Goal: Task Accomplishment & Management: Manage account settings

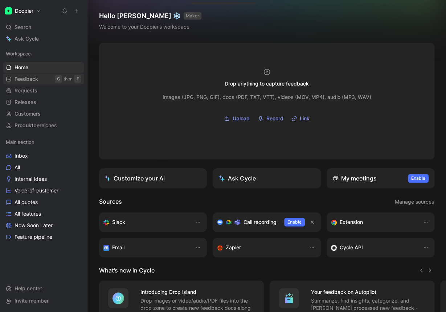
click at [36, 83] on link "Feedback G then F" at bounding box center [43, 79] width 81 height 11
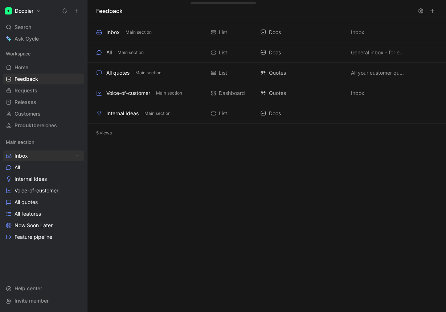
click at [35, 157] on link "Inbox" at bounding box center [43, 156] width 81 height 11
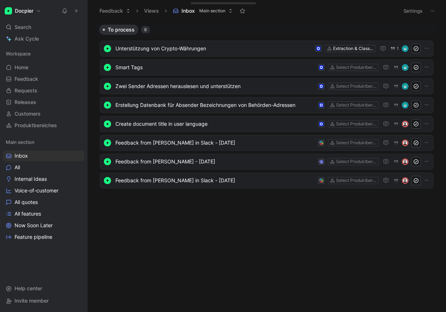
click at [30, 10] on h1 "Docpier" at bounding box center [24, 11] width 19 height 7
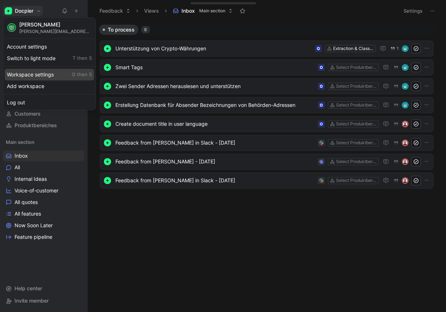
click at [33, 71] on div "Workspace settings G then S" at bounding box center [49, 75] width 89 height 12
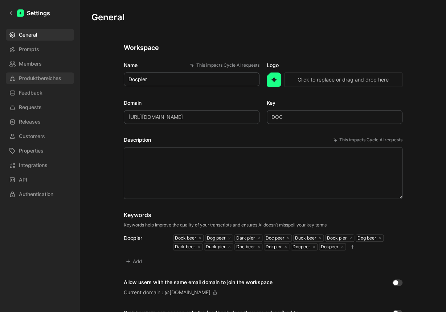
click at [37, 76] on span "Produktbereiches" at bounding box center [40, 78] width 42 height 9
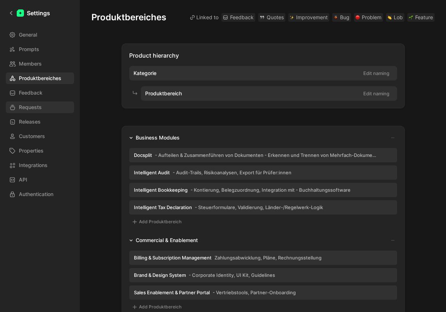
click at [42, 105] on link "Requests" at bounding box center [40, 108] width 68 height 12
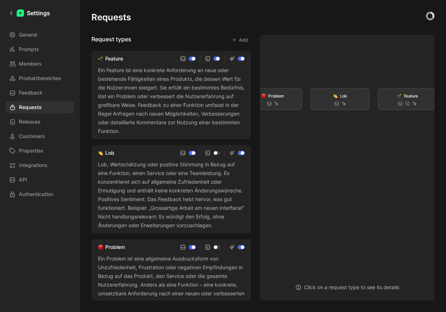
drag, startPoint x: 344, startPoint y: 139, endPoint x: 328, endPoint y: 146, distance: 17.2
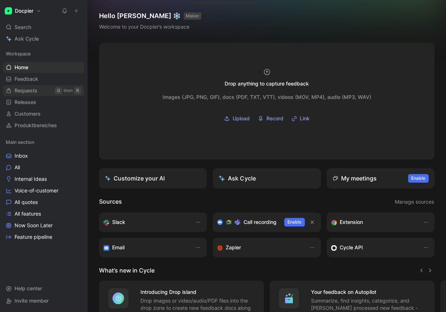
click at [29, 90] on span "Requests" at bounding box center [26, 90] width 23 height 7
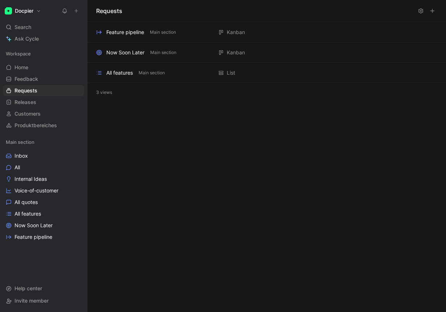
click at [33, 13] on h1 "Docpier" at bounding box center [24, 11] width 19 height 7
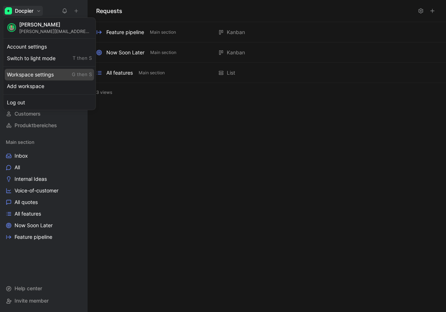
click at [21, 71] on div "Workspace settings G then S" at bounding box center [49, 75] width 89 height 12
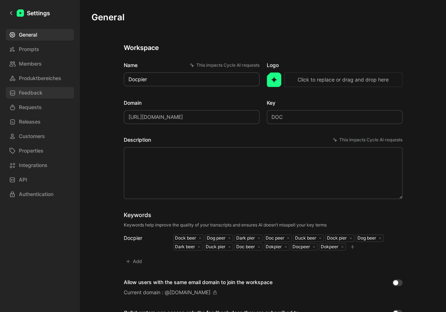
click at [40, 97] on link "Feedback" at bounding box center [40, 93] width 68 height 12
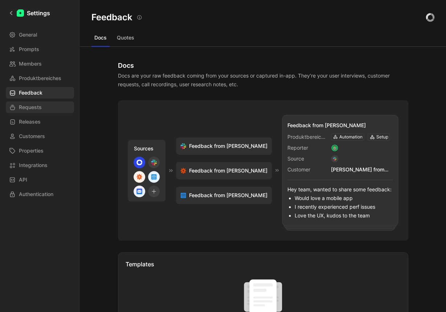
click at [32, 110] on span "Requests" at bounding box center [30, 107] width 23 height 9
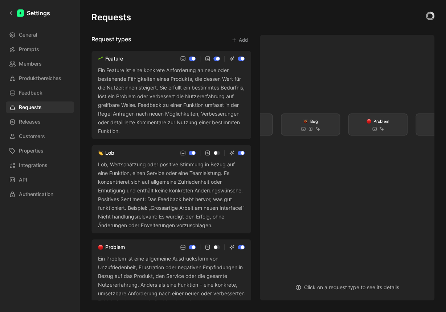
drag, startPoint x: 351, startPoint y: 132, endPoint x: 326, endPoint y: 151, distance: 31.0
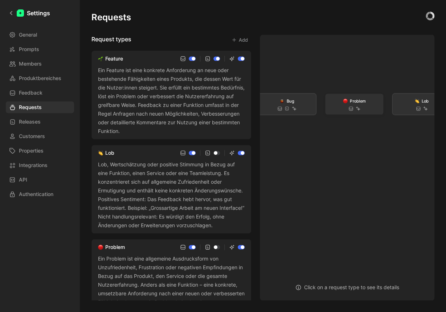
drag, startPoint x: 349, startPoint y: 106, endPoint x: 342, endPoint y: 119, distance: 14.8
click at [342, 115] on div "Problem" at bounding box center [354, 104] width 58 height 21
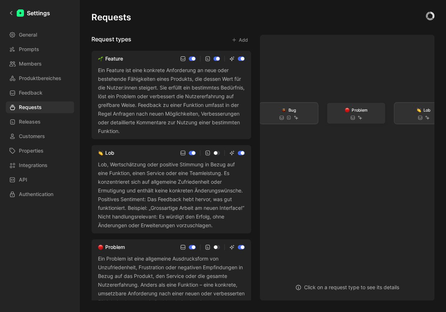
click at [348, 114] on div "Problem" at bounding box center [356, 113] width 58 height 21
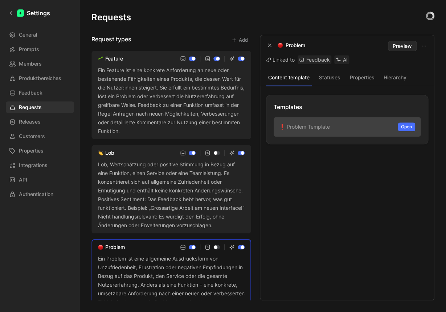
click at [388, 77] on button "Hierarchy" at bounding box center [395, 77] width 30 height 9
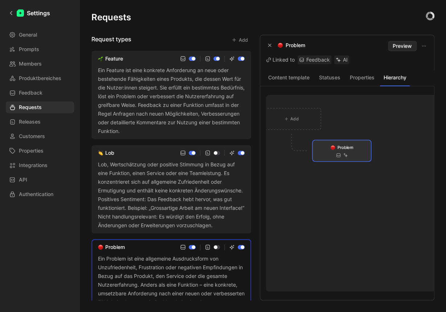
drag, startPoint x: 322, startPoint y: 140, endPoint x: 325, endPoint y: 156, distance: 16.2
click at [324, 157] on div "Problem" at bounding box center [342, 150] width 58 height 21
drag, startPoint x: 323, startPoint y: 151, endPoint x: 330, endPoint y: 155, distance: 7.9
click at [330, 155] on div "Problem" at bounding box center [348, 155] width 58 height 21
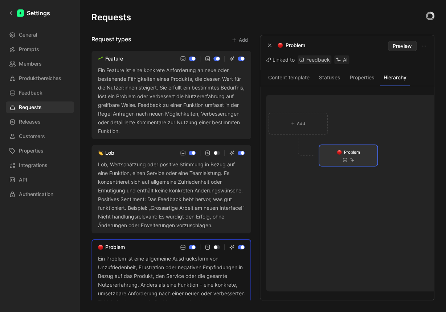
click at [168, 87] on div "Ein Feature ist eine konkrete Anforderung an neue oder bestehende Fähigkeiten e…" at bounding box center [171, 101] width 147 height 70
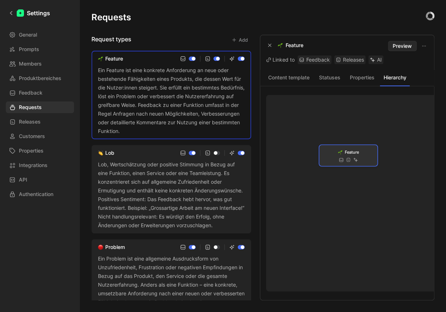
click at [340, 158] on icon at bounding box center [341, 159] width 5 height 5
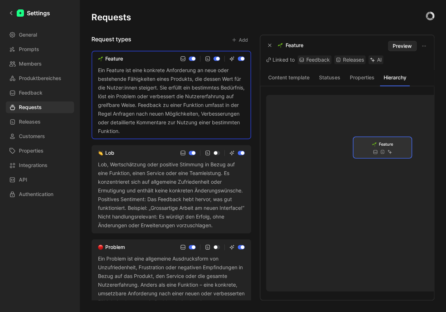
drag, startPoint x: 354, startPoint y: 154, endPoint x: 388, endPoint y: 106, distance: 58.8
click at [361, 74] on button "Properties" at bounding box center [362, 77] width 30 height 9
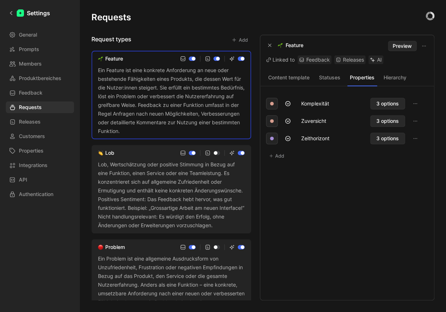
click at [324, 80] on button "Statuses" at bounding box center [330, 77] width 30 height 9
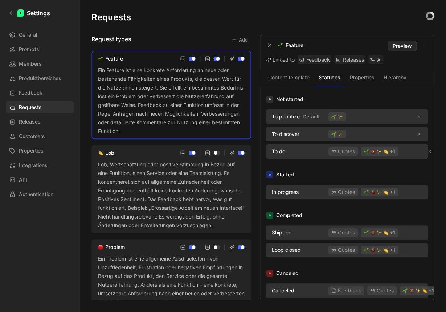
click at [397, 78] on button "Hierarchy" at bounding box center [395, 77] width 30 height 9
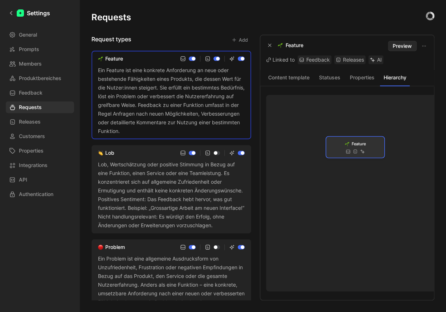
click at [364, 137] on div "Feature" at bounding box center [355, 147] width 58 height 21
click at [364, 143] on span "Feature" at bounding box center [359, 143] width 14 height 7
click at [364, 143] on span "Feature" at bounding box center [358, 143] width 15 height 7
click at [348, 153] on div at bounding box center [352, 152] width 19 height 5
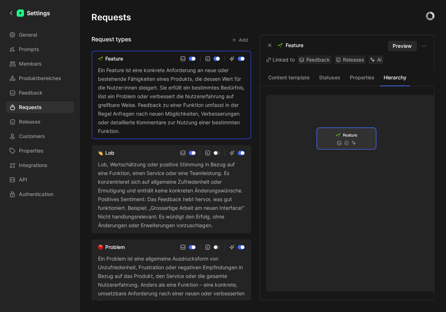
drag, startPoint x: 348, startPoint y: 153, endPoint x: 343, endPoint y: 145, distance: 9.5
click at [343, 145] on div at bounding box center [346, 142] width 19 height 5
click at [153, 177] on div "Lob, Wertschätzung oder positive Stimmung in Bezug auf eine Funktion, einen Ser…" at bounding box center [171, 195] width 147 height 70
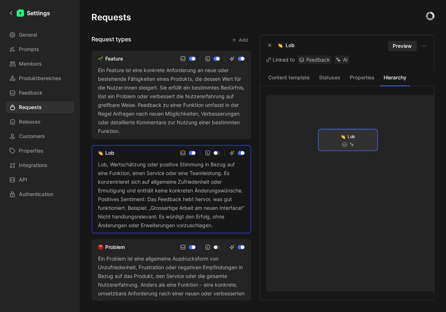
click at [168, 265] on div "Ein Problem ist eine allgemeine Ausdrucksform von Unzufriedenheit, Frustration …" at bounding box center [171, 303] width 147 height 96
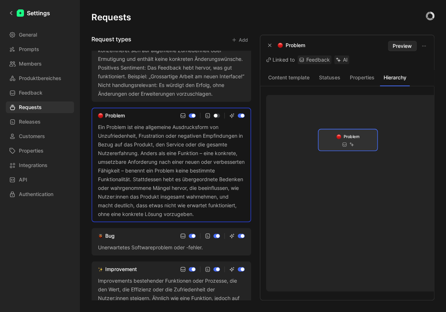
scroll to position [133, 0]
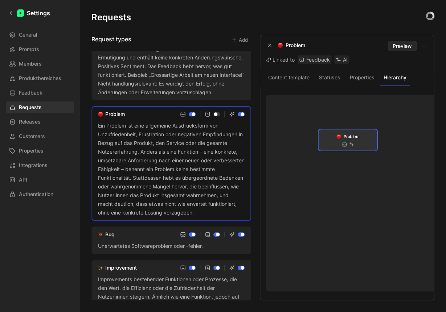
drag, startPoint x: 394, startPoint y: 75, endPoint x: 388, endPoint y: 78, distance: 7.2
click at [394, 76] on button "Hierarchy" at bounding box center [395, 77] width 30 height 9
click at [356, 78] on button "Properties" at bounding box center [362, 77] width 30 height 9
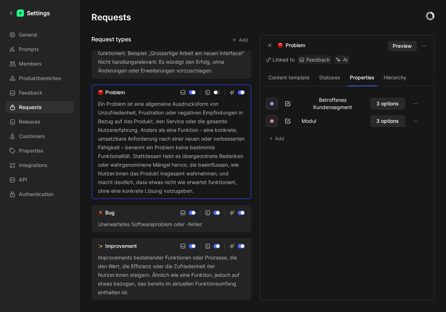
scroll to position [172, 0]
click at [139, 261] on div "Improvements bestehender Funktionen oder Prozesse, die den Wert, die Effizienz …" at bounding box center [171, 276] width 147 height 44
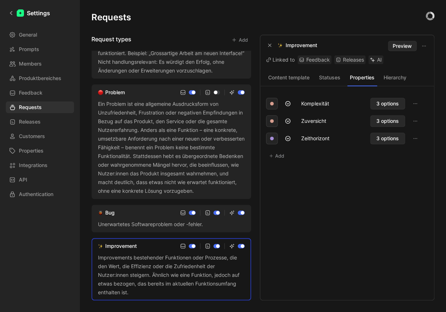
click at [391, 78] on button "Hierarchy" at bounding box center [395, 77] width 30 height 9
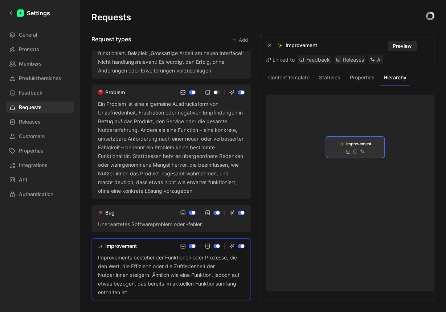
click at [355, 147] on span "Improvement" at bounding box center [358, 143] width 25 height 7
click at [355, 147] on span "Improvement" at bounding box center [359, 143] width 26 height 7
click at [355, 147] on span "Improvement" at bounding box center [359, 143] width 33 height 9
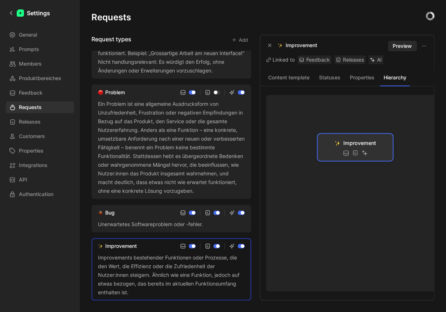
click at [355, 147] on span "Improvement" at bounding box center [359, 143] width 33 height 9
click at [360, 147] on span "Improvement" at bounding box center [360, 142] width 34 height 9
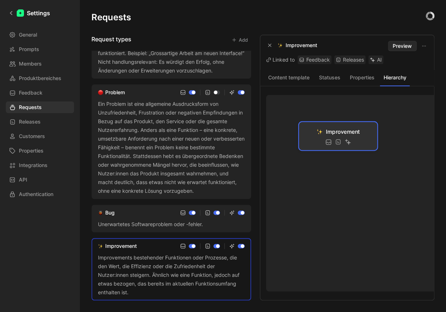
drag, startPoint x: 360, startPoint y: 147, endPoint x: 345, endPoint y: 134, distance: 19.6
click at [343, 135] on span "Improvement" at bounding box center [343, 131] width 34 height 9
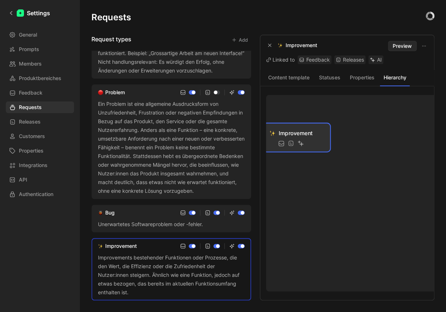
drag, startPoint x: 394, startPoint y: 153, endPoint x: 347, endPoint y: 155, distance: 47.6
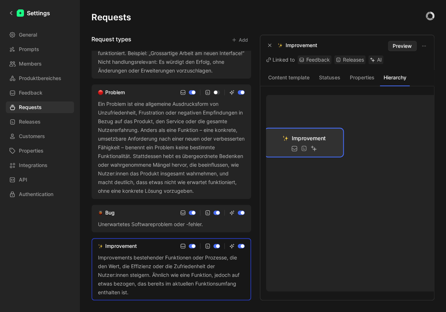
drag, startPoint x: 366, startPoint y: 165, endPoint x: 376, endPoint y: 165, distance: 10.5
click at [424, 75] on div "Content template Statuses Properties Hierarchy" at bounding box center [347, 78] width 174 height 16
click at [298, 78] on button "Content template" at bounding box center [289, 77] width 46 height 9
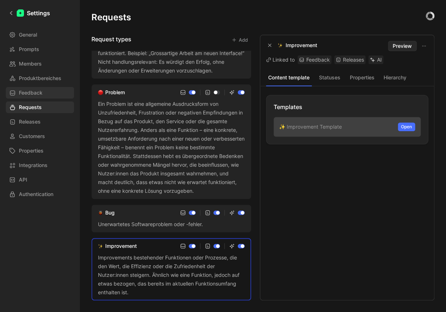
click at [28, 90] on span "Feedback" at bounding box center [31, 93] width 24 height 9
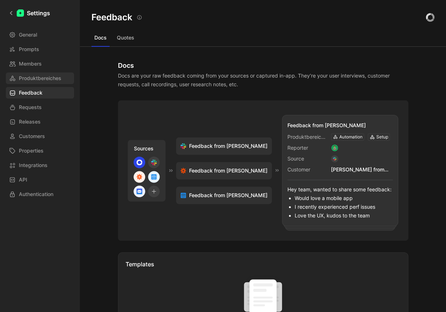
click at [31, 80] on span "Produktbereiches" at bounding box center [40, 78] width 42 height 9
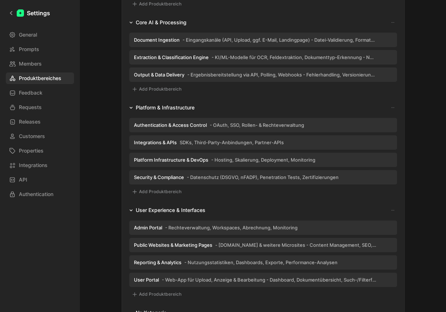
scroll to position [464, 0]
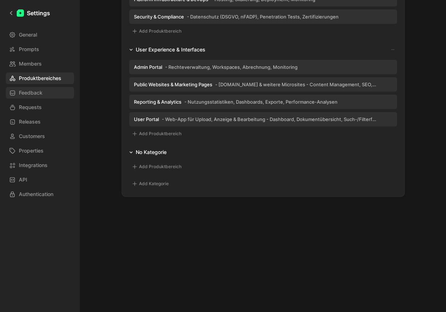
click at [39, 93] on span "Feedback" at bounding box center [31, 93] width 24 height 9
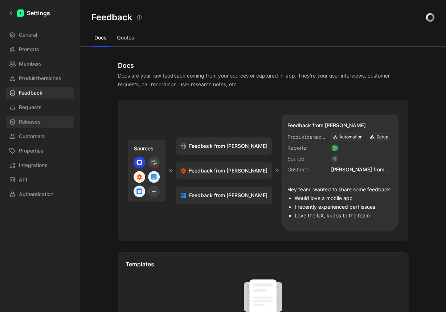
click at [29, 123] on span "Releases" at bounding box center [30, 122] width 22 height 9
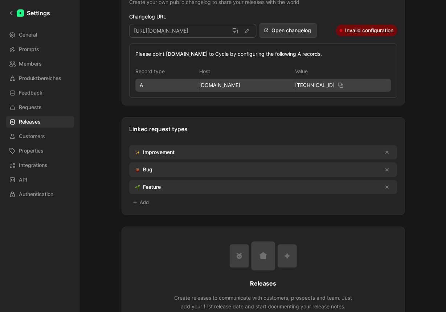
scroll to position [127, 0]
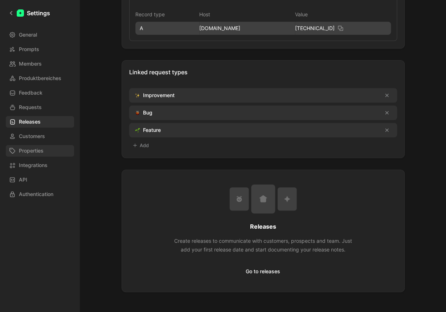
click at [30, 151] on span "Properties" at bounding box center [31, 151] width 25 height 9
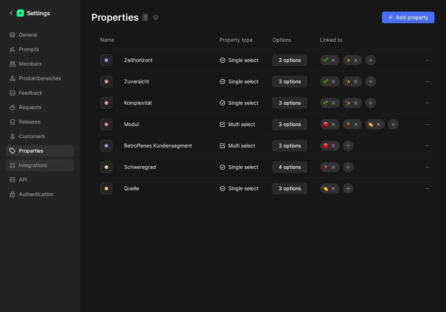
click at [38, 168] on span "Integrations" at bounding box center [33, 165] width 29 height 9
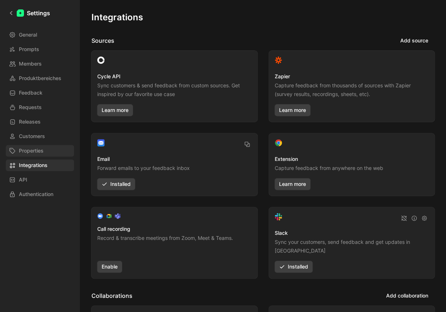
click at [37, 152] on span "Properties" at bounding box center [31, 151] width 25 height 9
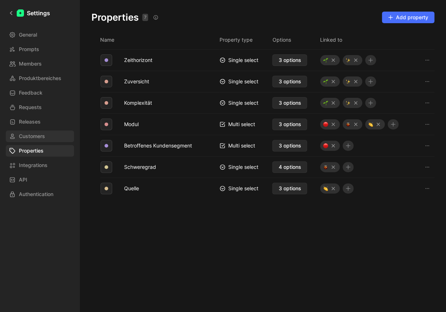
click at [36, 138] on span "Customers" at bounding box center [32, 136] width 26 height 9
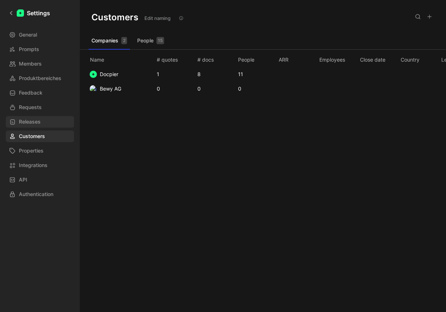
click at [35, 126] on span "Releases" at bounding box center [30, 122] width 22 height 9
